Goal: Transaction & Acquisition: Purchase product/service

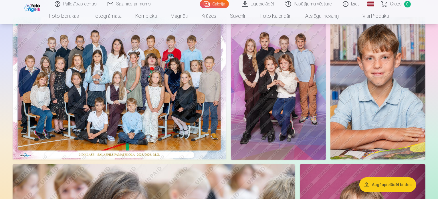
scroll to position [56, 0]
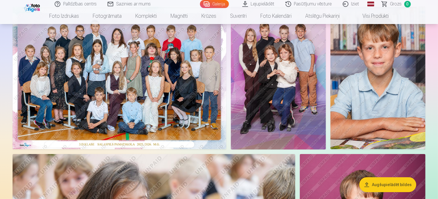
click at [227, 73] on img at bounding box center [120, 78] width 214 height 143
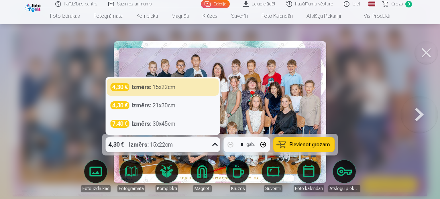
click at [215, 144] on icon at bounding box center [214, 144] width 9 height 9
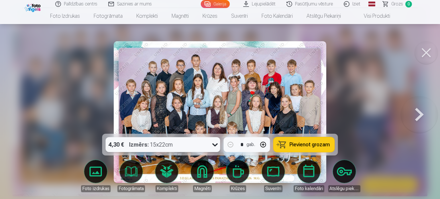
click at [215, 144] on icon at bounding box center [214, 144] width 9 height 9
click at [304, 143] on span "Pievienot grozam" at bounding box center [310, 144] width 40 height 5
click at [424, 52] on button at bounding box center [426, 52] width 23 height 23
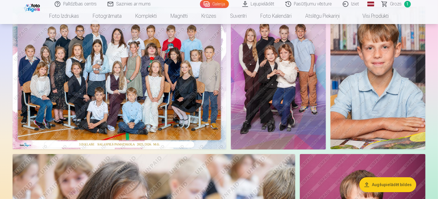
click at [326, 116] on img at bounding box center [278, 78] width 95 height 143
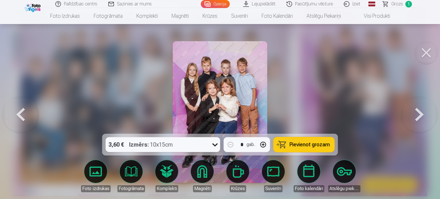
click at [294, 143] on span "Pievienot grozam" at bounding box center [310, 144] width 40 height 5
click at [424, 57] on button at bounding box center [426, 52] width 23 height 23
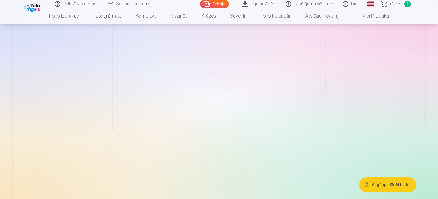
scroll to position [1901, 0]
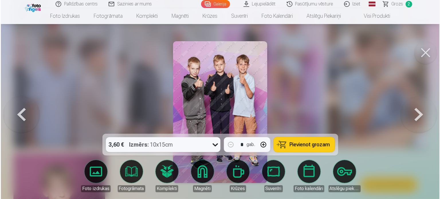
scroll to position [1906, 0]
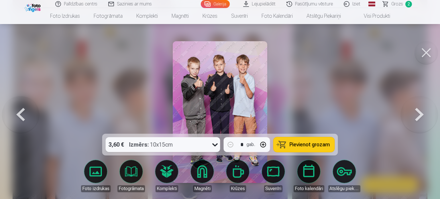
click at [291, 142] on span "Pievienot grozam" at bounding box center [310, 144] width 40 height 5
click at [423, 62] on button at bounding box center [426, 52] width 23 height 23
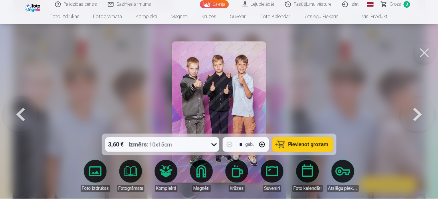
scroll to position [1901, 0]
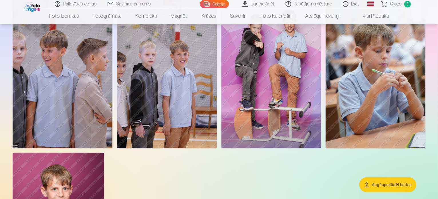
drag, startPoint x: 423, startPoint y: 62, endPoint x: 439, endPoint y: 89, distance: 31.7
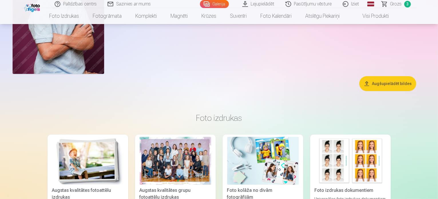
scroll to position [2122, 0]
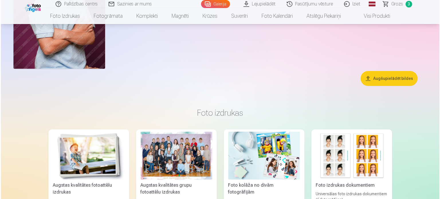
scroll to position [2129, 0]
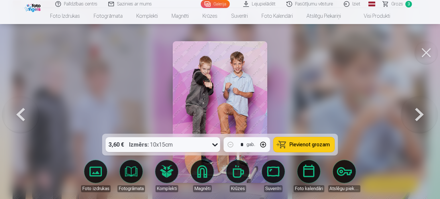
click at [297, 144] on span "Pievienot grozam" at bounding box center [310, 144] width 40 height 5
click at [425, 50] on button at bounding box center [426, 52] width 23 height 23
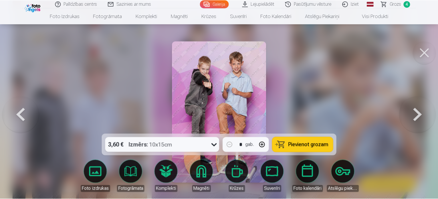
scroll to position [2122, 0]
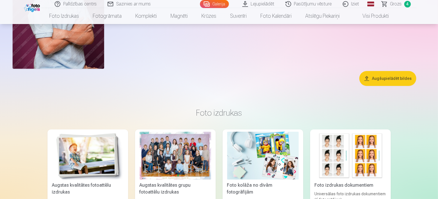
drag, startPoint x: 438, startPoint y: 97, endPoint x: 440, endPoint y: 109, distance: 11.3
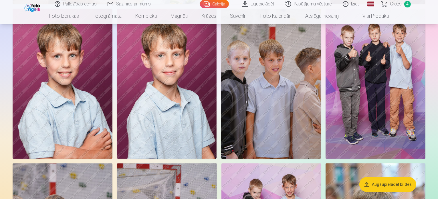
scroll to position [1721, 0]
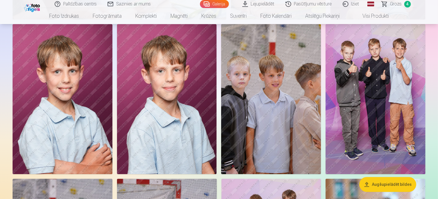
click at [113, 90] on img at bounding box center [63, 99] width 100 height 150
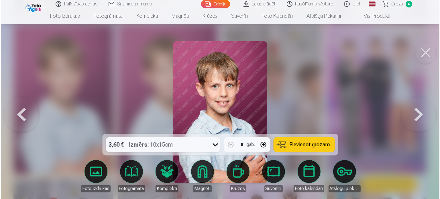
scroll to position [1726, 0]
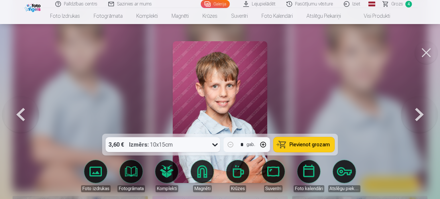
click at [263, 145] on button "button" at bounding box center [263, 145] width 14 height 14
click at [265, 144] on button "button" at bounding box center [263, 145] width 14 height 14
click at [303, 144] on span "Pievienot grozam" at bounding box center [310, 144] width 40 height 5
type input "*"
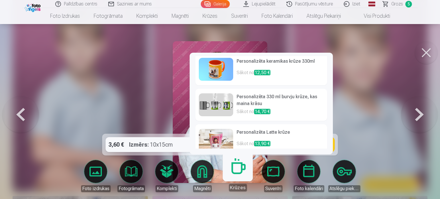
scroll to position [0, 0]
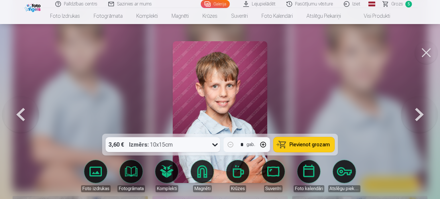
click at [401, 3] on span "Grozs" at bounding box center [397, 4] width 12 height 7
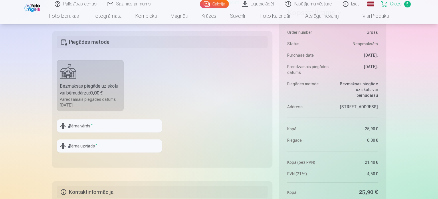
scroll to position [413, 0]
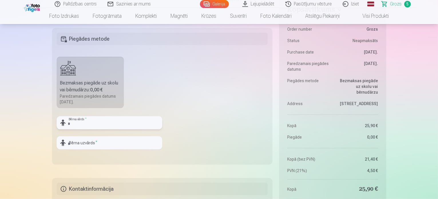
click at [135, 121] on input "text" at bounding box center [110, 122] width 106 height 13
type input "*******"
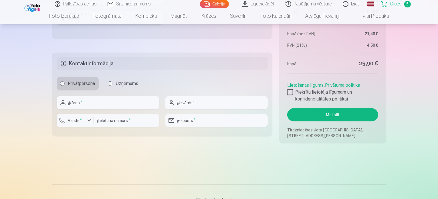
scroll to position [530, 0]
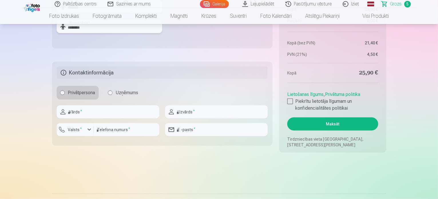
type input "********"
click at [135, 113] on input "text" at bounding box center [108, 111] width 103 height 13
type input "****"
type input "********"
click at [84, 128] on div "button" at bounding box center [76, 131] width 17 height 6
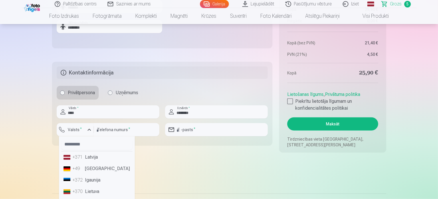
click at [84, 159] on li "+371 Latvija" at bounding box center [96, 156] width 71 height 11
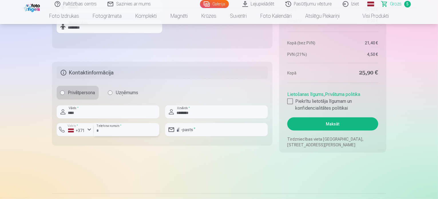
click at [115, 129] on input "number" at bounding box center [127, 129] width 66 height 13
type input "********"
click at [201, 127] on input "email" at bounding box center [216, 129] width 103 height 13
type input "**********"
click at [290, 100] on div at bounding box center [291, 102] width 6 height 6
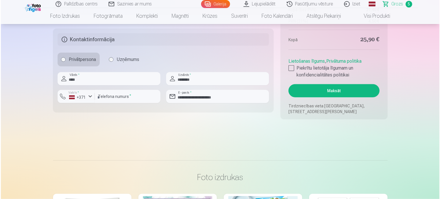
scroll to position [566, 0]
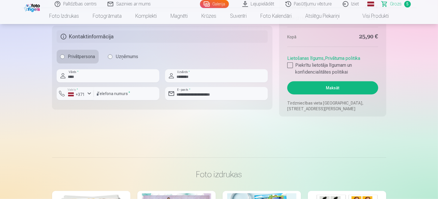
click at [359, 87] on button "Maksāt" at bounding box center [333, 87] width 91 height 13
